Goal: Task Accomplishment & Management: Manage account settings

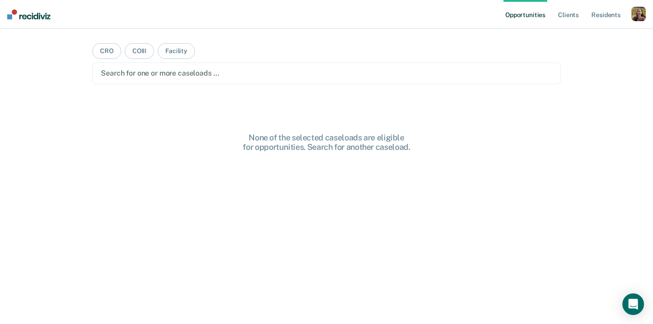
click at [641, 14] on div "button" at bounding box center [639, 14] width 14 height 14
click at [584, 36] on link "Profile" at bounding box center [602, 37] width 73 height 8
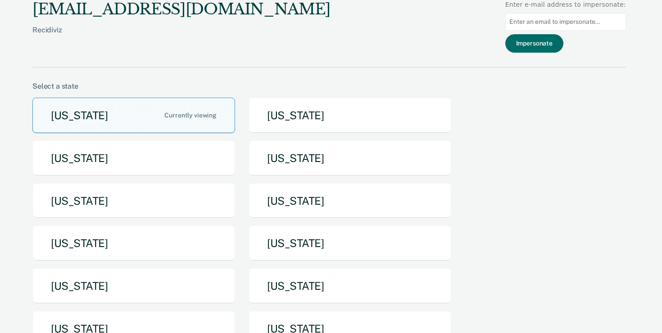
click at [557, 20] on input at bounding box center [566, 22] width 121 height 18
paste input "[EMAIL_ADDRESS][US_STATE][DOMAIN_NAME]"
type input "[EMAIL_ADDRESS][US_STATE][DOMAIN_NAME]"
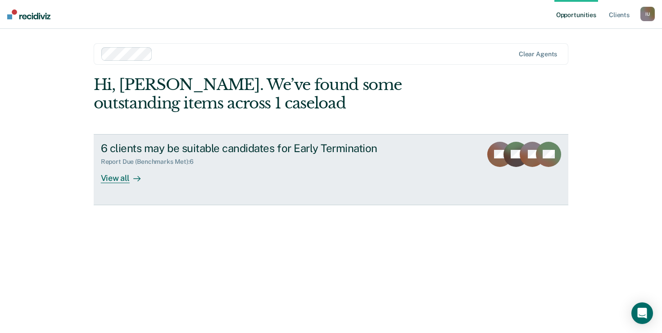
click at [122, 174] on div "View all" at bounding box center [126, 175] width 50 height 18
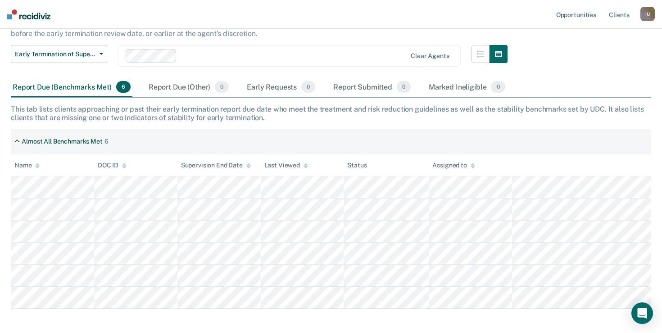
scroll to position [86, 0]
